Goal: Check status: Check status

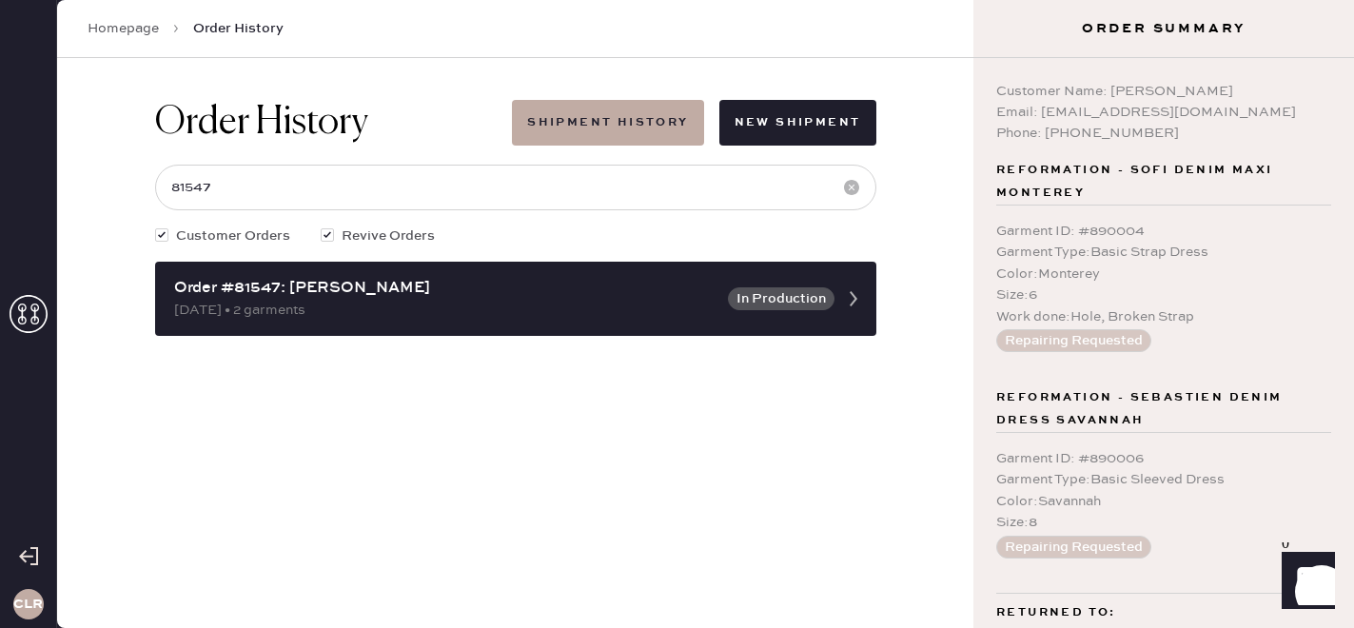
click at [21, 315] on icon at bounding box center [29, 314] width 38 height 38
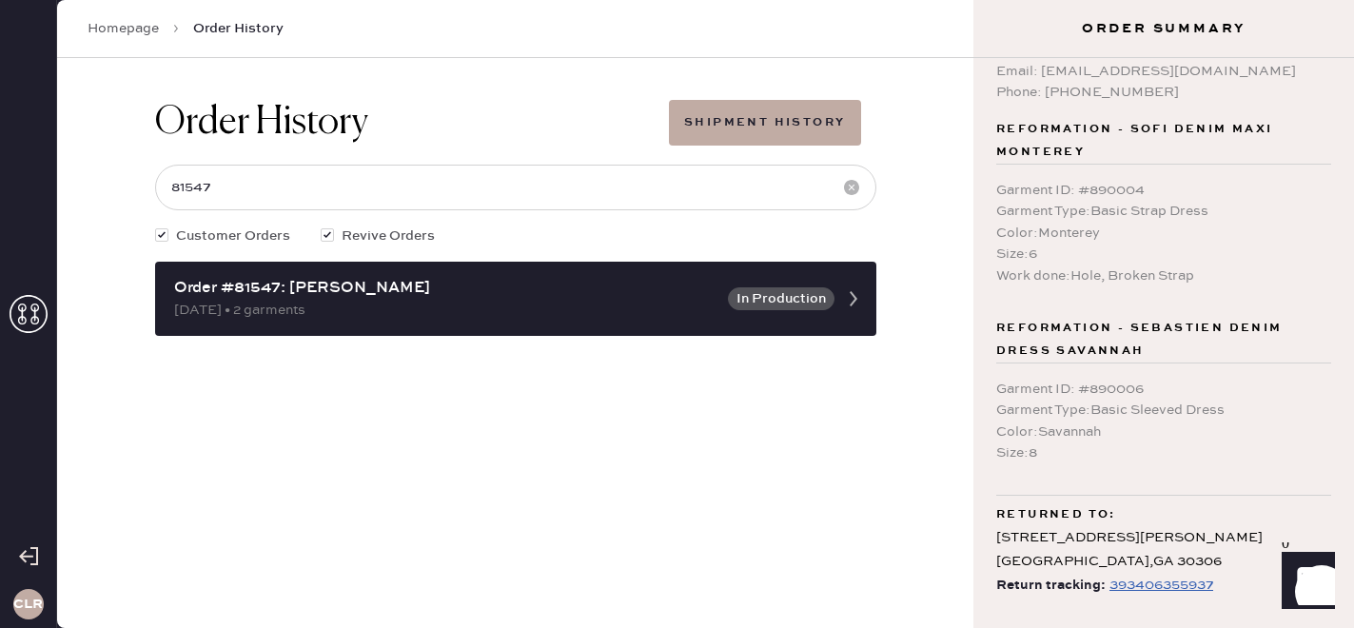
scroll to position [41, 0]
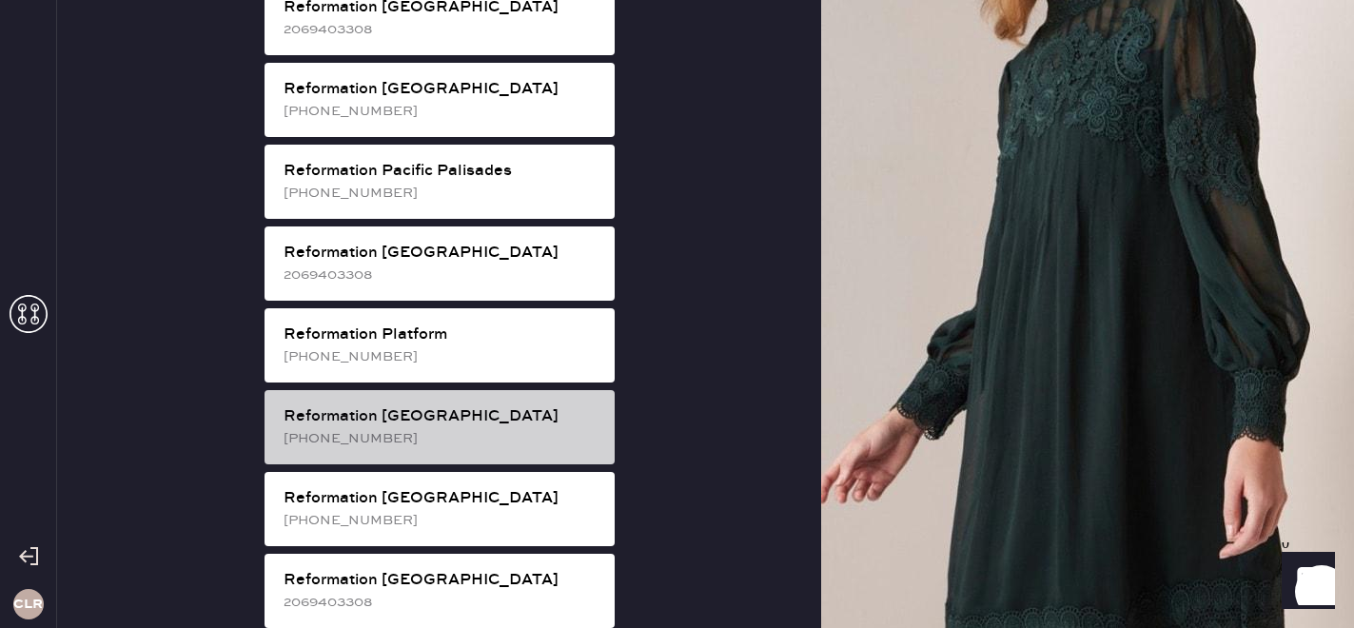
scroll to position [2568, 0]
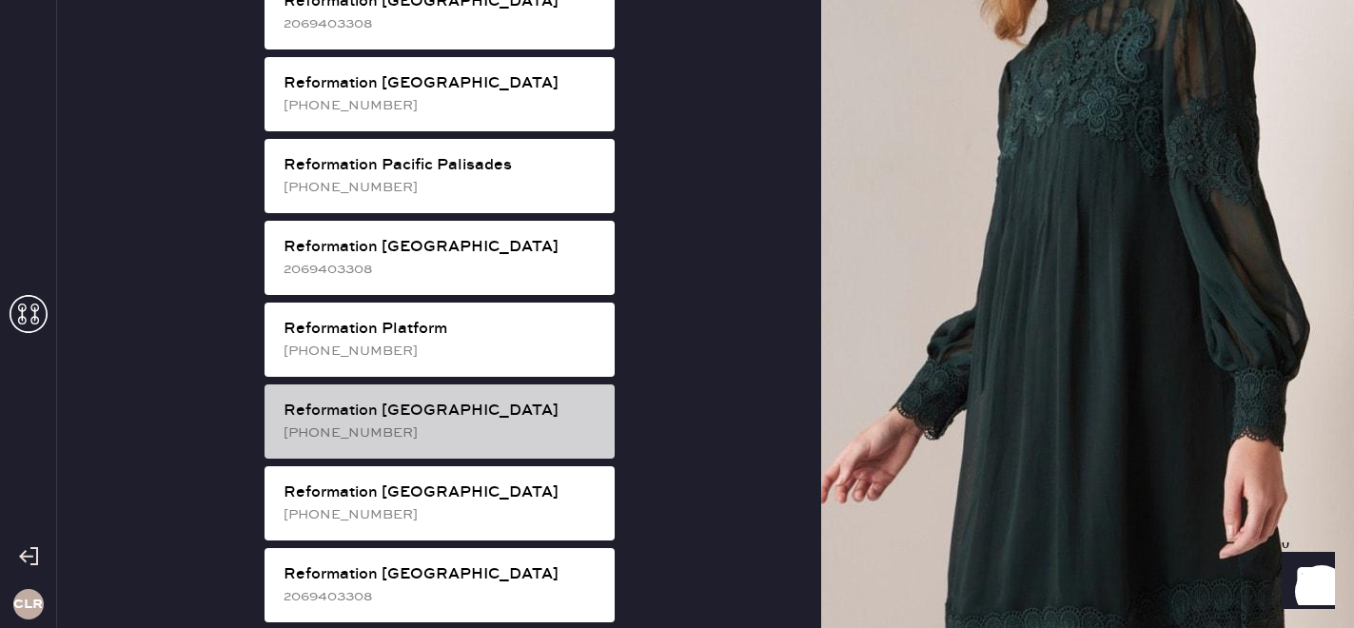
click at [377, 423] on div "[PHONE_NUMBER]" at bounding box center [442, 433] width 316 height 21
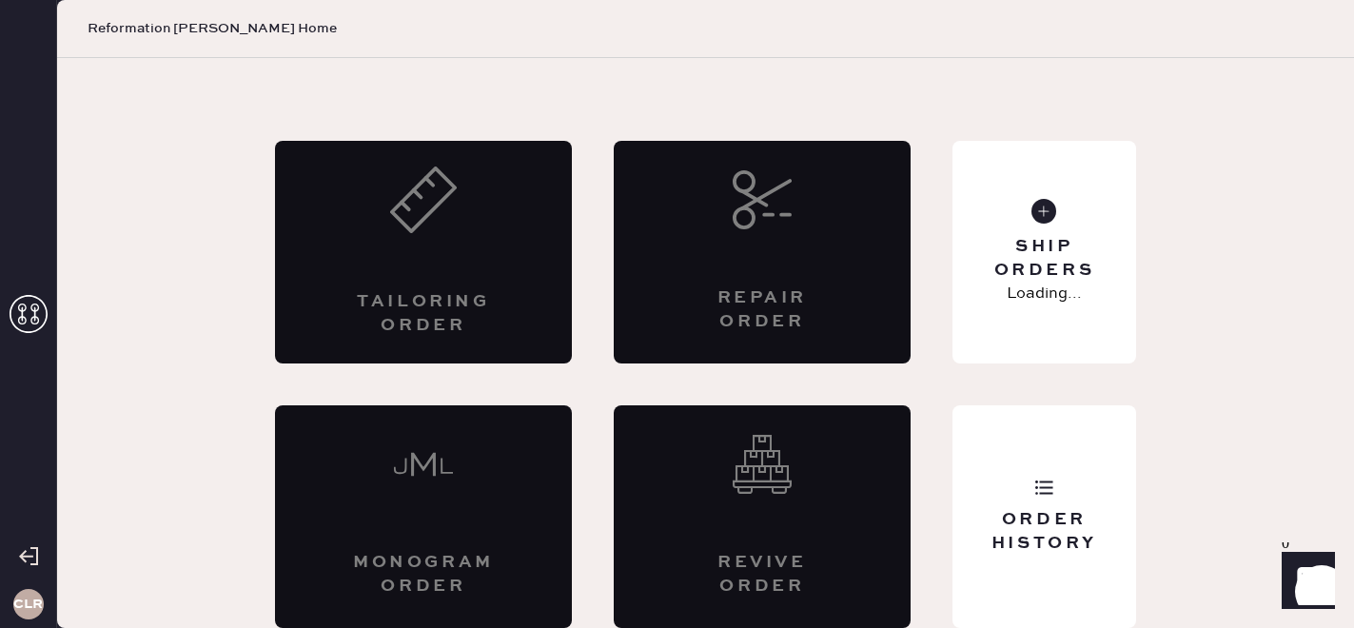
scroll to position [62, 0]
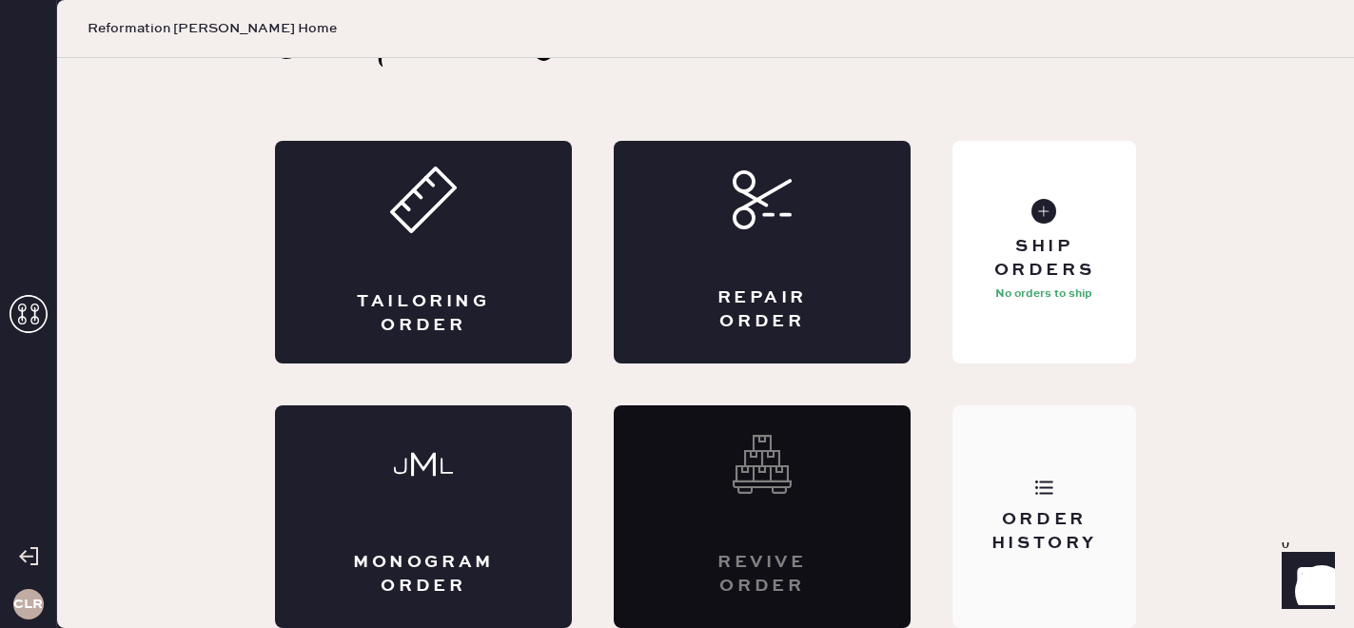
click at [975, 508] on div "Order History" at bounding box center [1044, 532] width 153 height 48
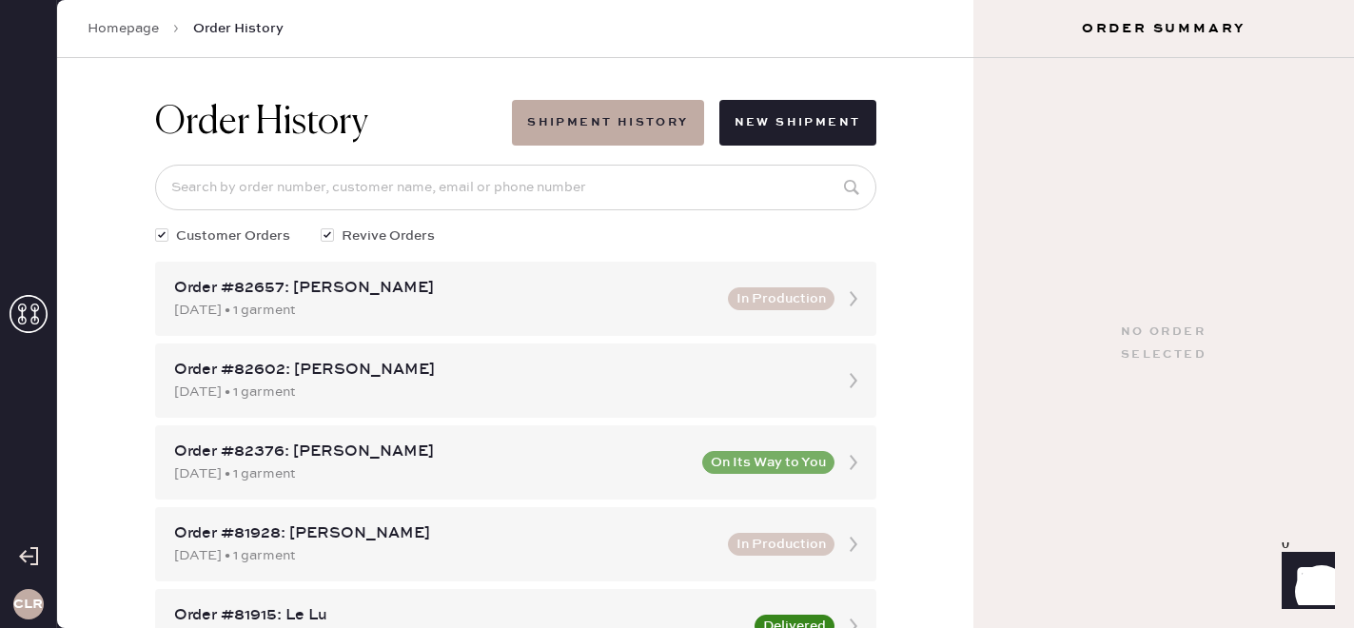
click at [416, 195] on input at bounding box center [515, 188] width 721 height 46
paste input "[EMAIL_ADDRESS][DOMAIN_NAME]"
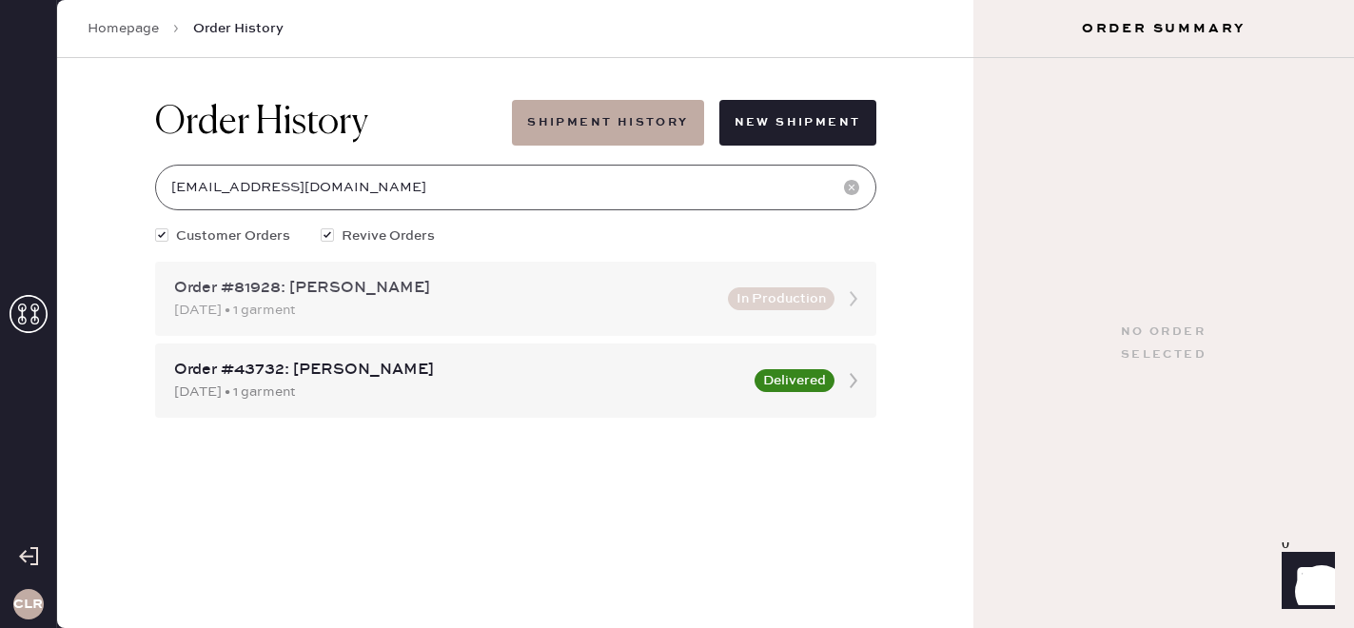
type input "[EMAIL_ADDRESS][DOMAIN_NAME]"
click at [503, 324] on div "Order #81928: [PERSON_NAME] [DATE] • 1 garment In Production" at bounding box center [515, 299] width 721 height 74
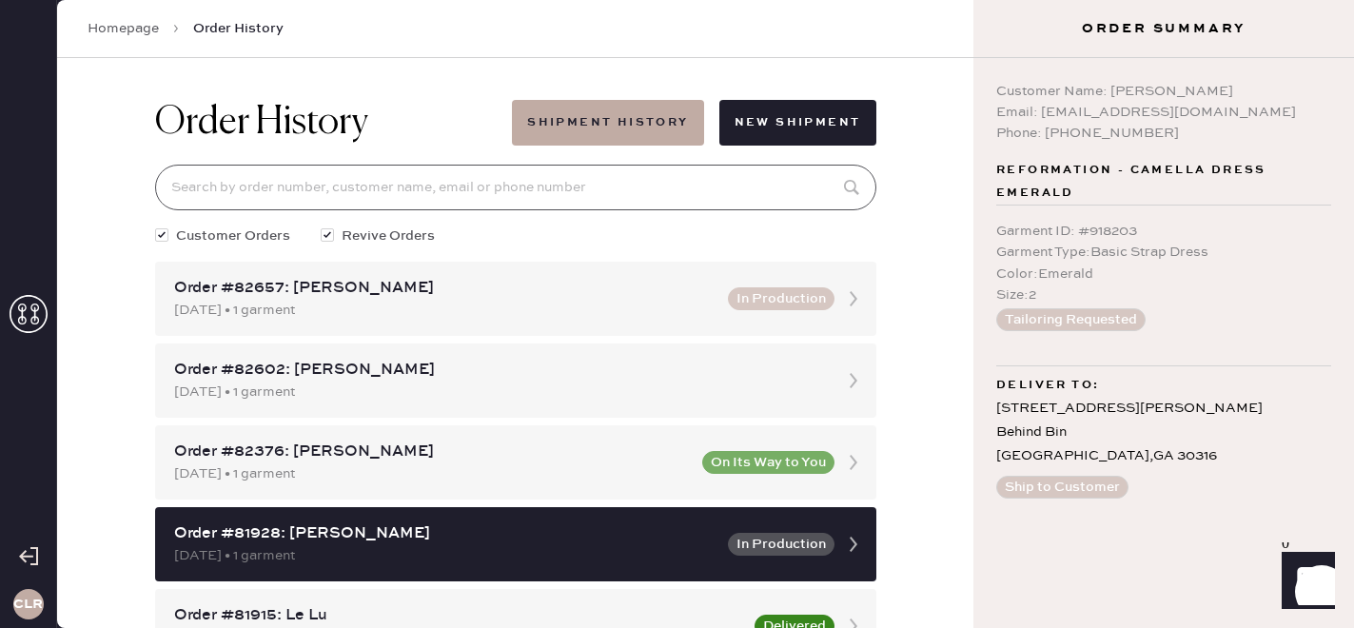
click at [497, 188] on input at bounding box center [515, 188] width 721 height 46
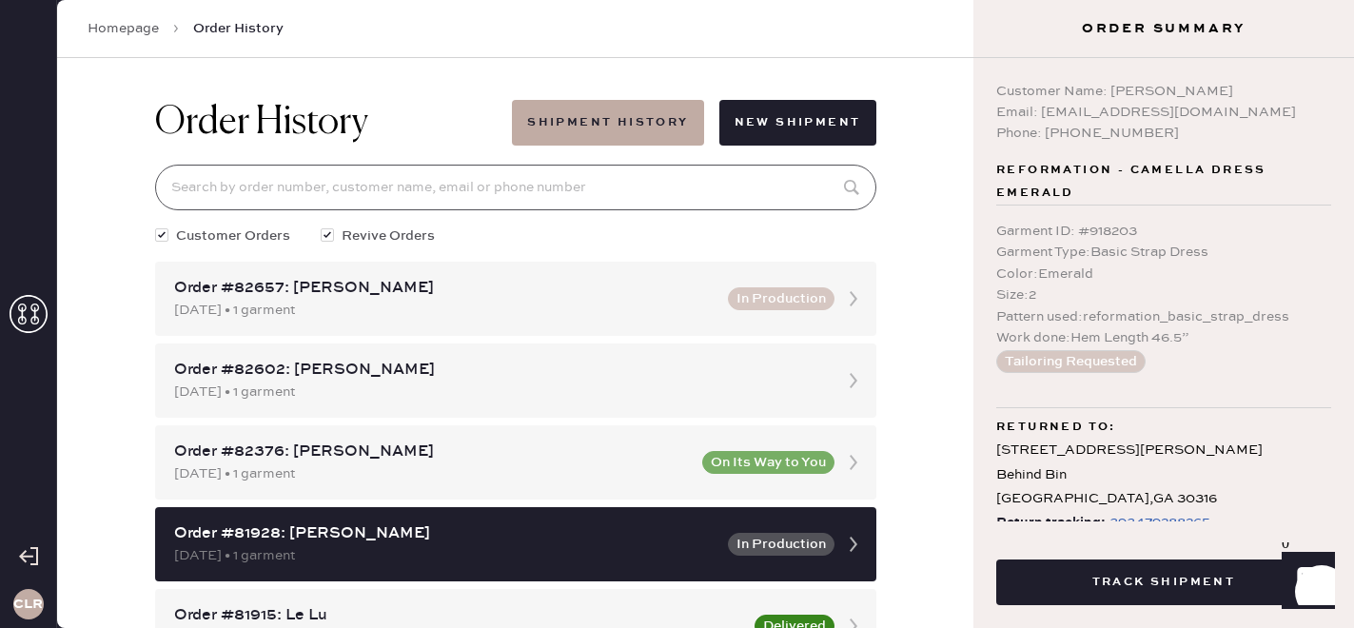
paste input "[EMAIL_ADDRESS][DOMAIN_NAME]"
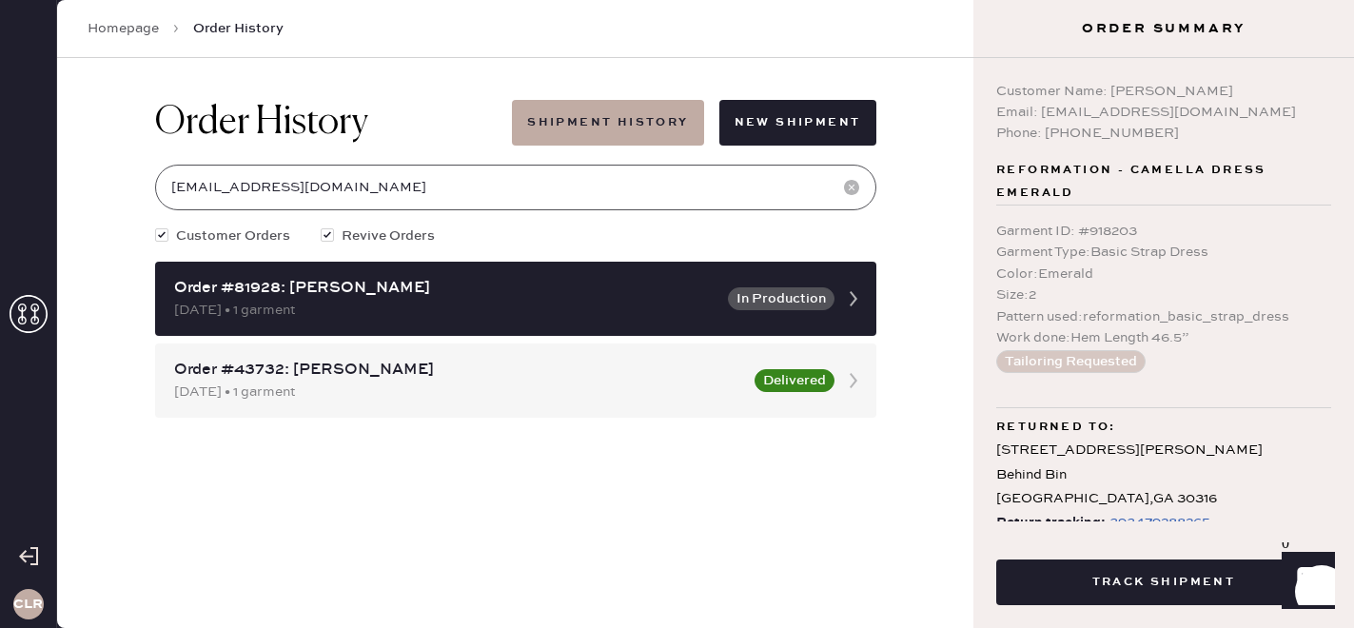
type input "[EMAIL_ADDRESS][DOMAIN_NAME]"
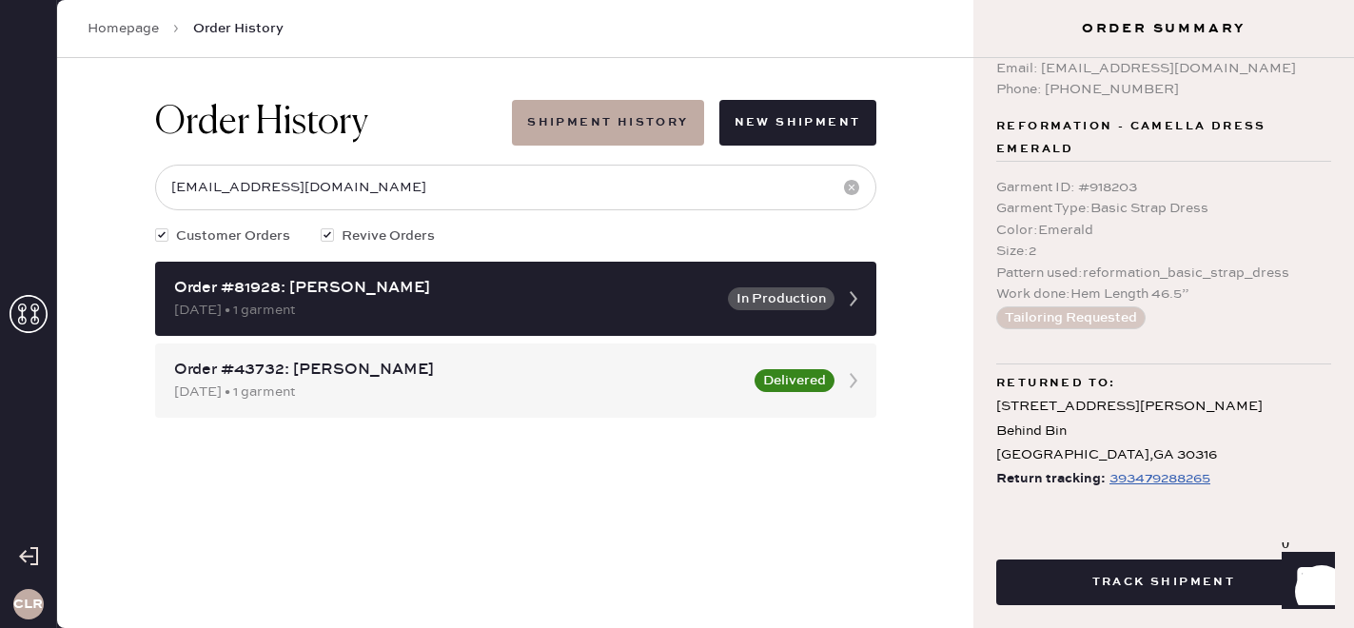
click at [1157, 480] on div "393479288265" at bounding box center [1160, 478] width 101 height 23
click at [28, 325] on icon at bounding box center [29, 314] width 38 height 38
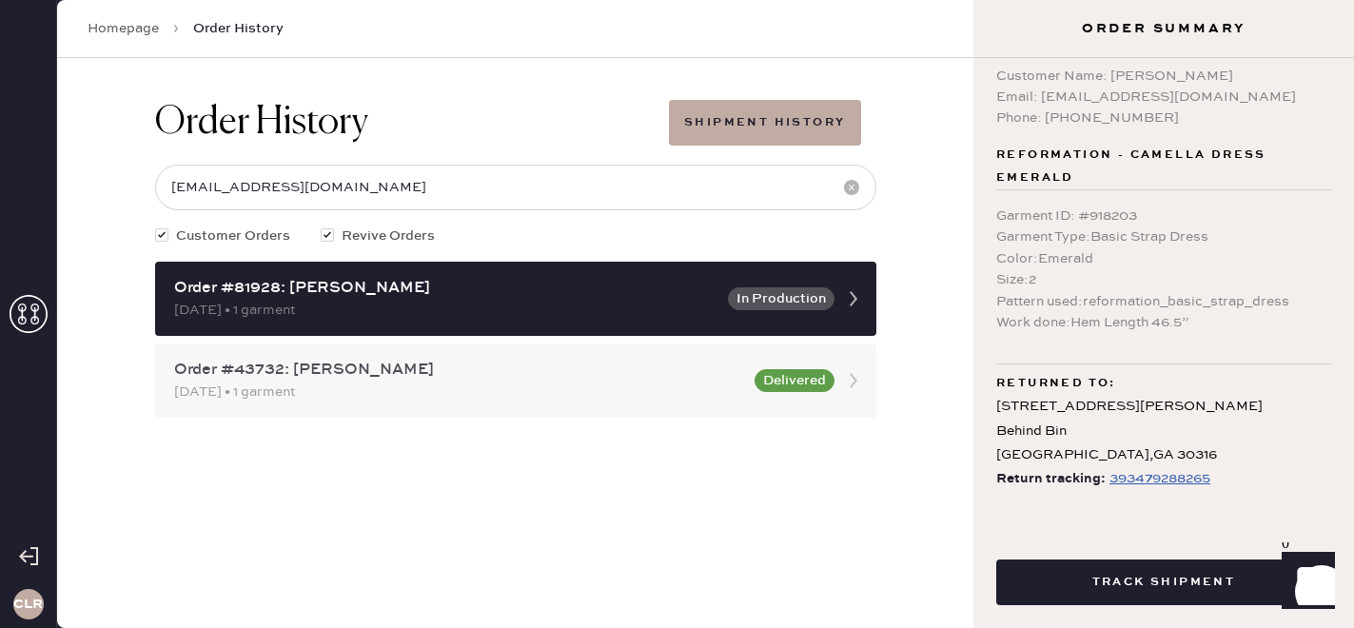
scroll to position [15, 0]
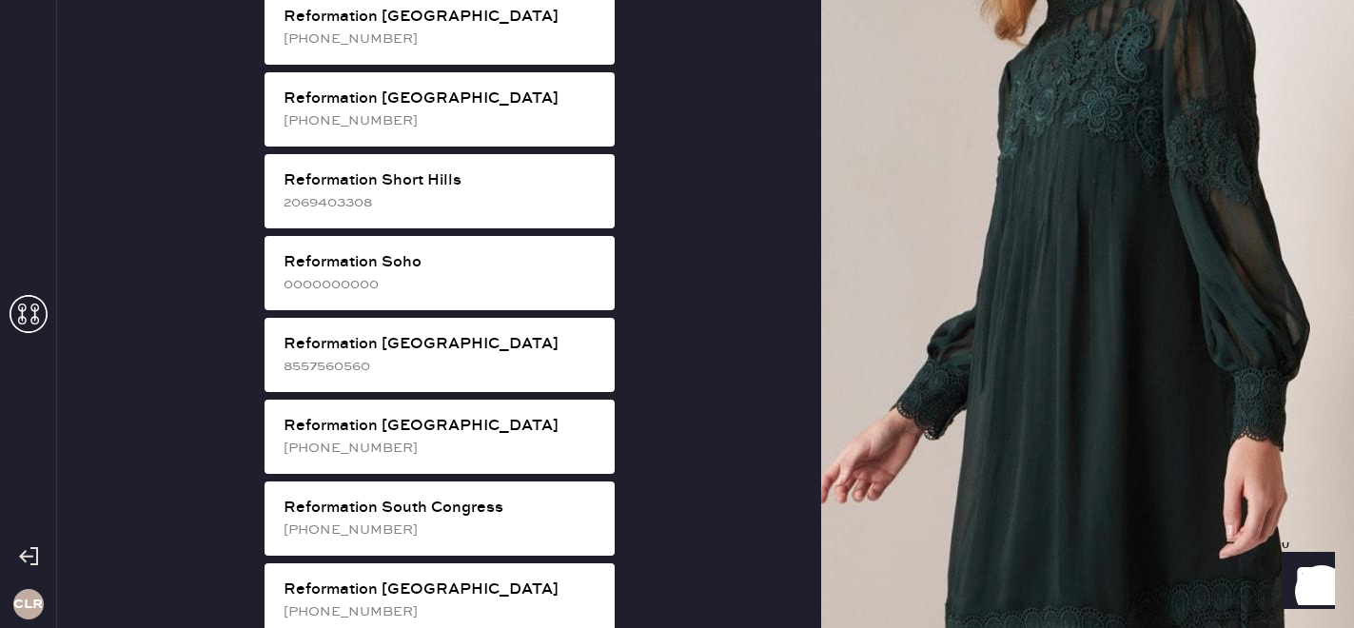
scroll to position [3565, 0]
